Goal: Check status: Check status

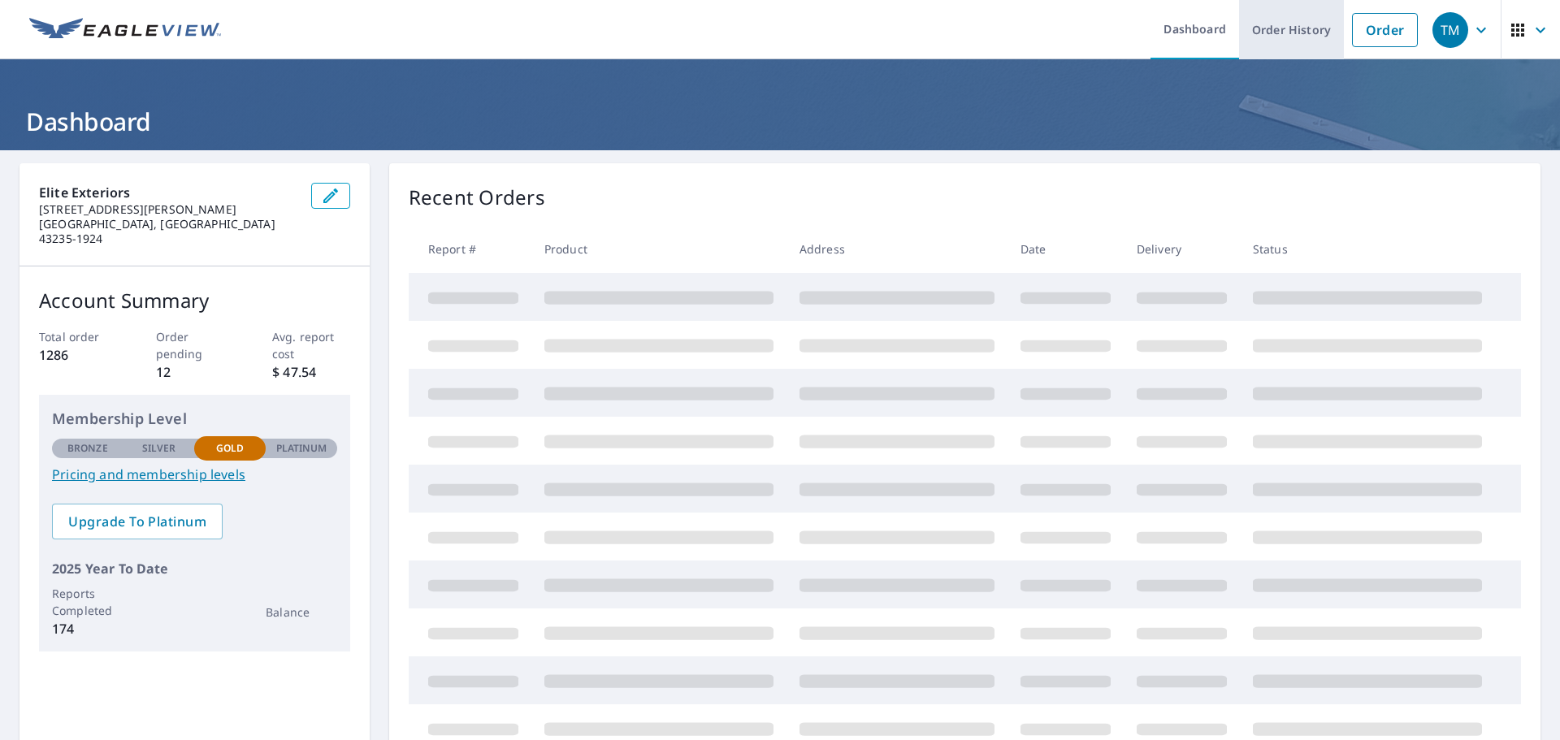
click at [1258, 28] on link "Order History" at bounding box center [1291, 29] width 105 height 59
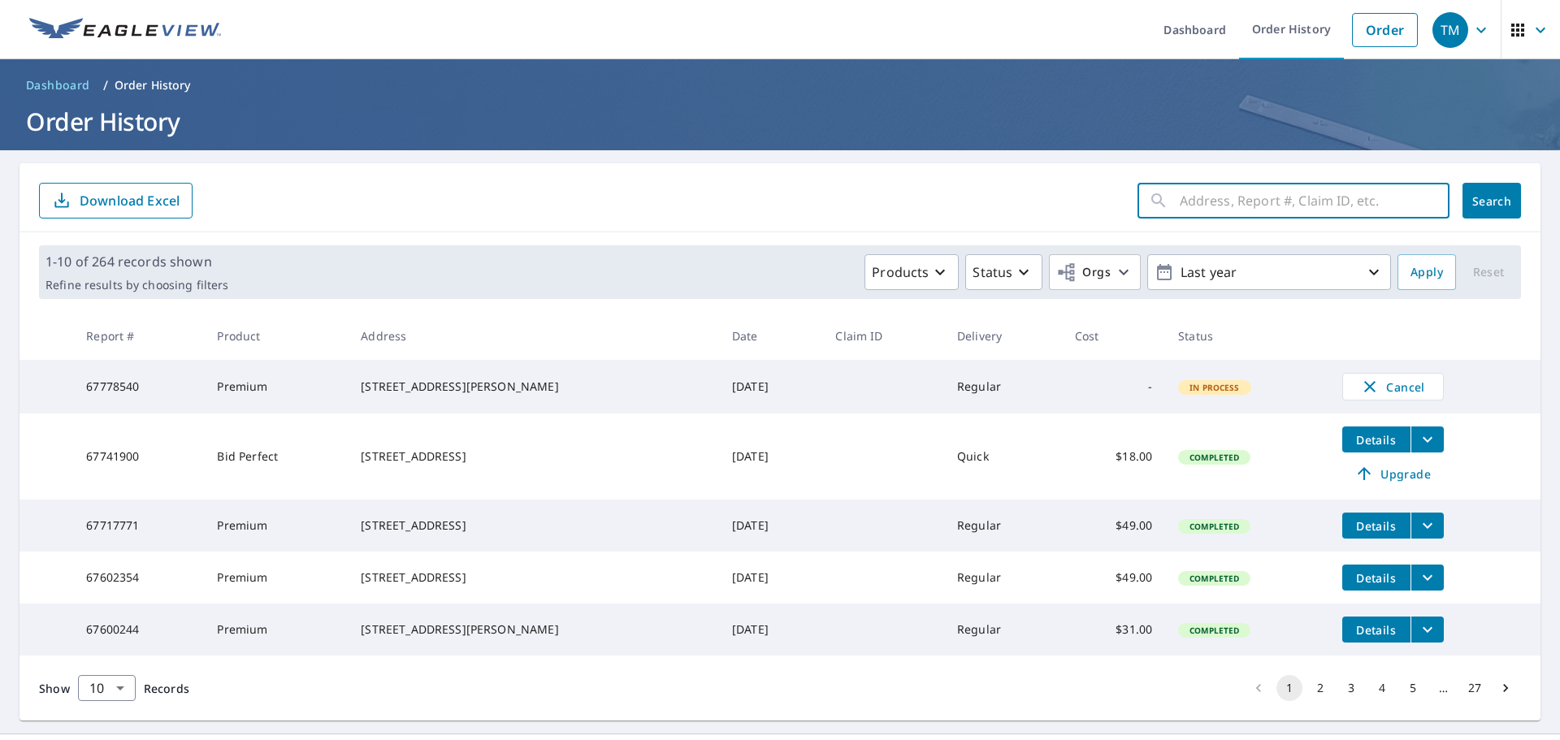
click at [1195, 195] on input "text" at bounding box center [1315, 201] width 270 height 46
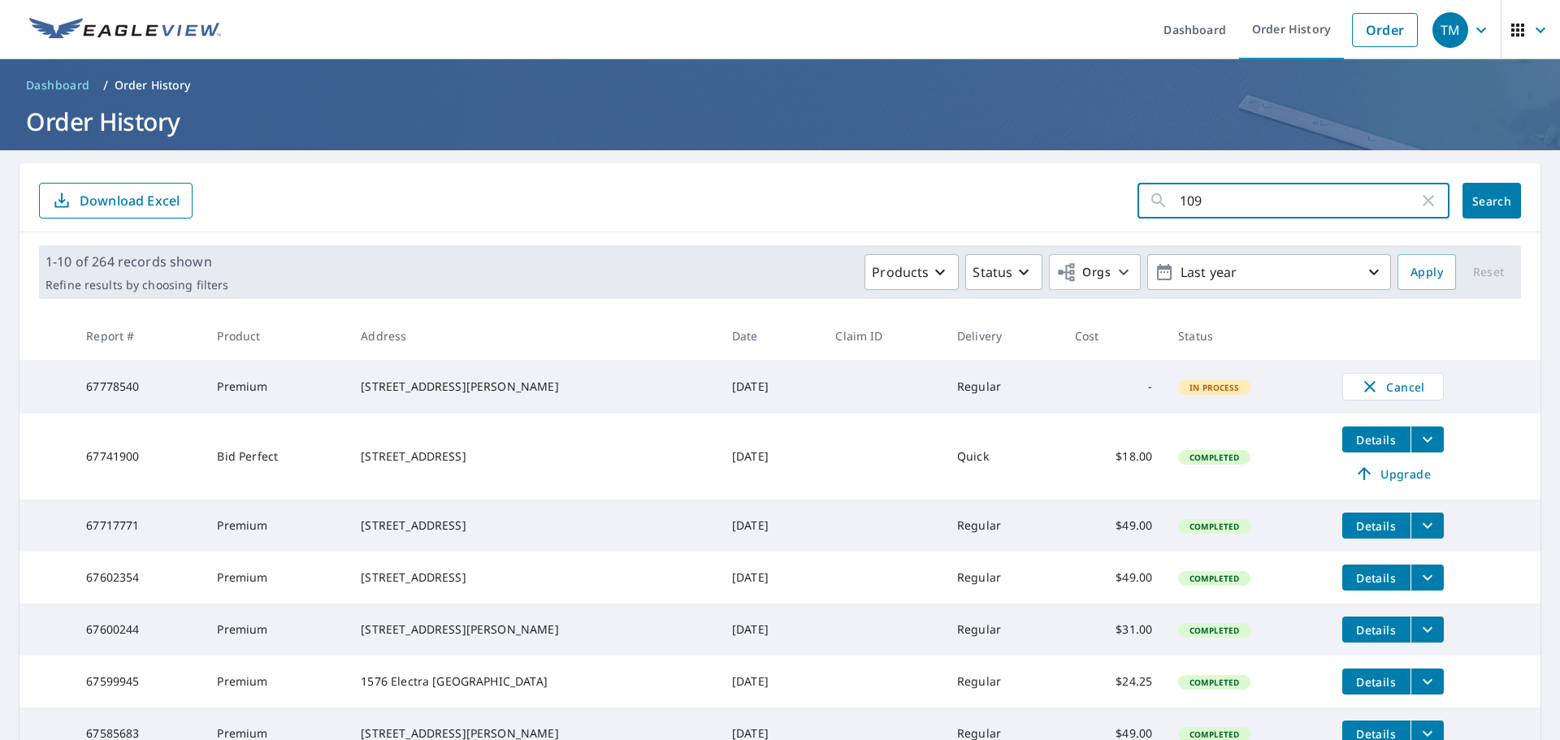
type input "1097"
click button "Search" at bounding box center [1492, 201] width 59 height 36
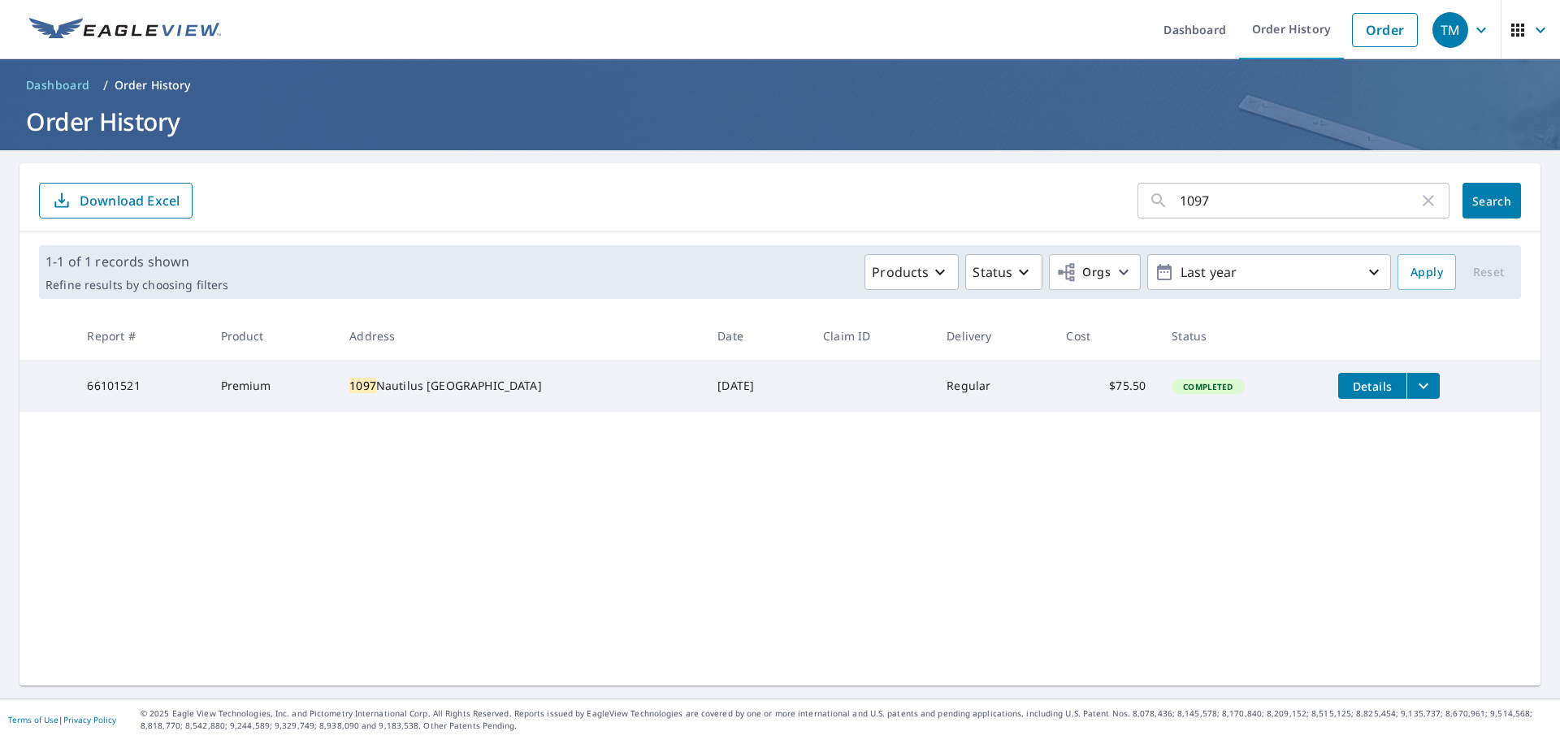
click at [1419, 388] on icon "filesDropdownBtn-66101521" at bounding box center [1424, 387] width 10 height 6
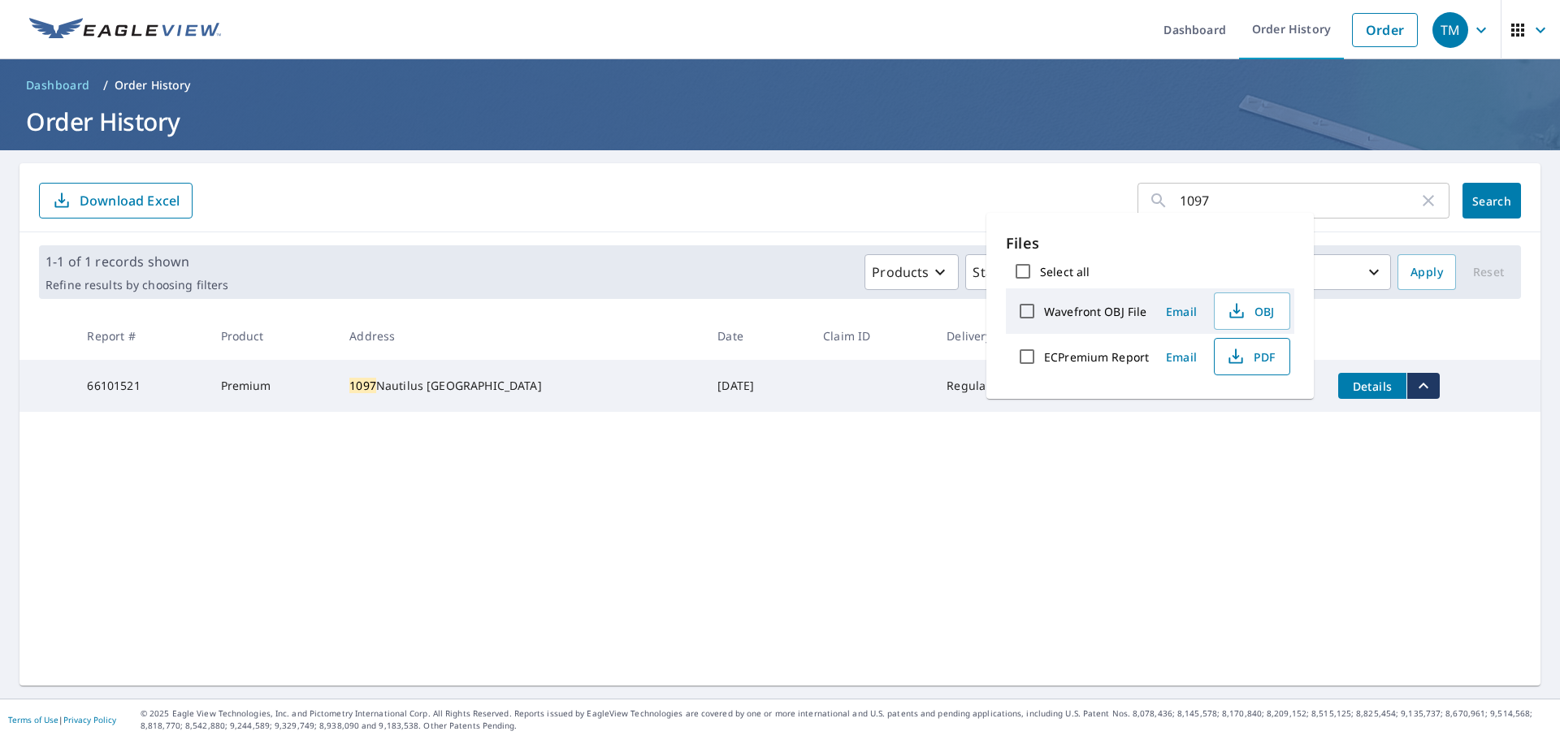
click at [1255, 355] on span "PDF" at bounding box center [1251, 357] width 52 height 20
click at [745, 206] on form "1097 ​ Search Download Excel" at bounding box center [780, 201] width 1482 height 36
